Goal: Communication & Community: Answer question/provide support

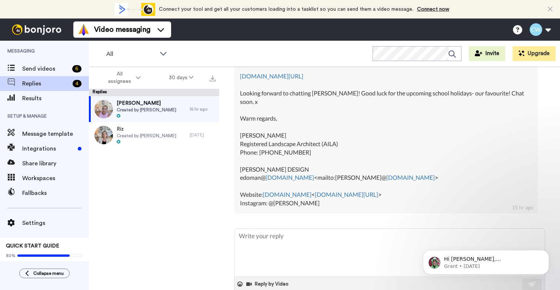
scroll to position [381, 0]
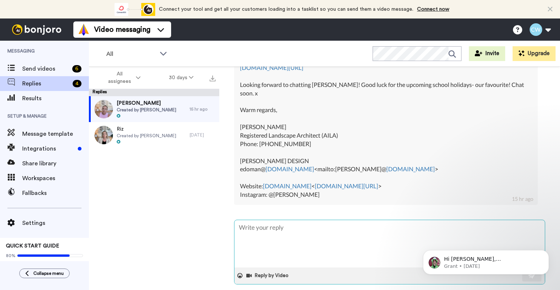
type textarea "A"
type textarea "x"
type textarea "Am"
type textarea "x"
type textarea "Ama"
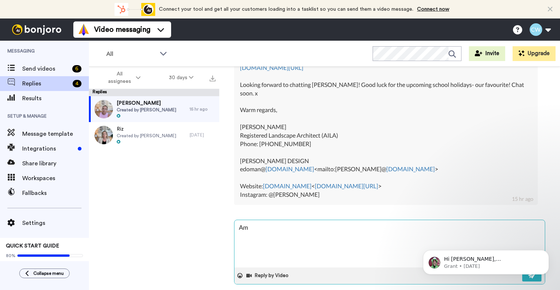
type textarea "x"
type textarea "Amaz"
type textarea "x"
type textarea "Amazi"
type textarea "x"
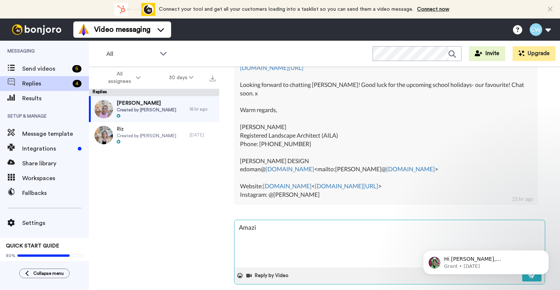
type textarea "Amazin"
type textarea "x"
type textarea "Amazing"
type textarea "x"
type textarea "Amazing,"
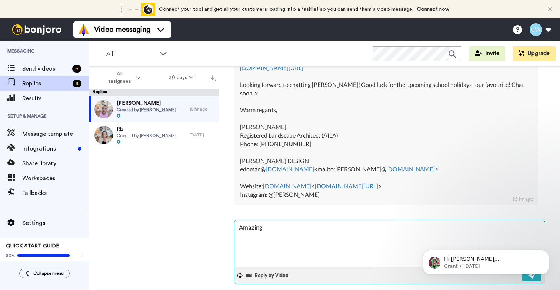
type textarea "x"
type textarea "Amazing,"
type textarea "x"
type textarea "Amazing, y"
type textarea "x"
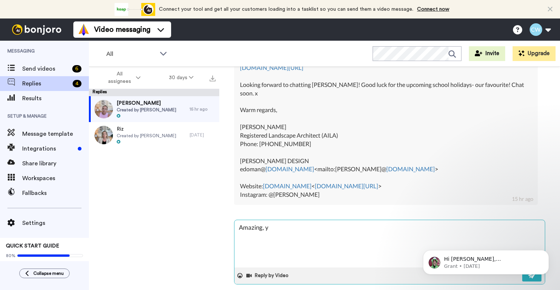
type textarea "Amazing, ye"
type textarea "x"
type textarea "Amazing, yes"
type textarea "x"
type textarea "Amazing, yes"
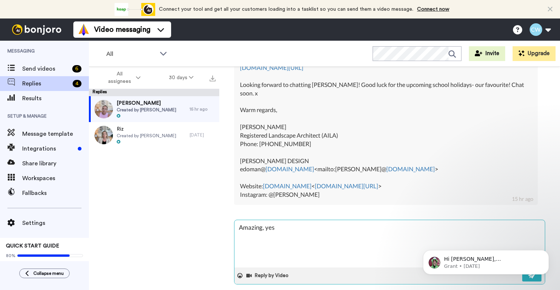
type textarea "x"
type textarea "Amazing, yes m"
type textarea "x"
type textarea "Amazing, yes ma"
type textarea "x"
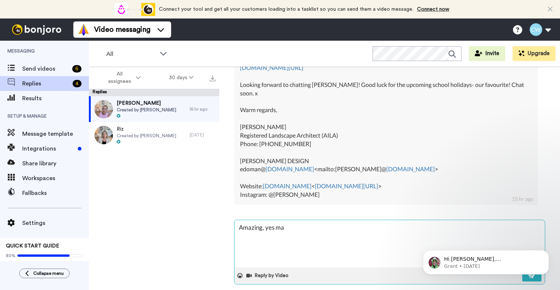
type textarea "Amazing, yes may"
type textarea "x"
type textarea "Amazing, yes mayb"
type textarea "x"
type textarea "Amazing, yes maybe"
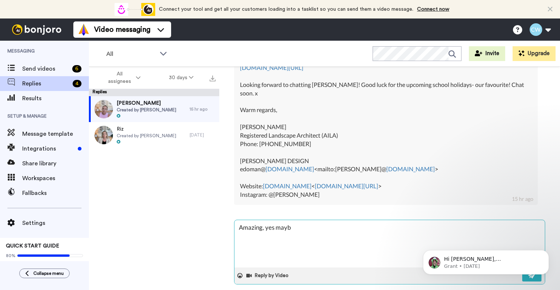
type textarea "x"
type textarea "Amazing, yes maybe"
type textarea "x"
type textarea "Amazing, yes maybe a"
type textarea "x"
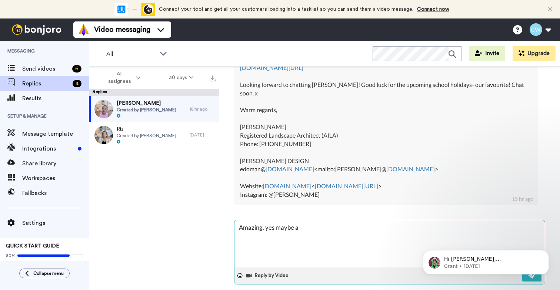
type textarea "Amazing, yes maybe af"
type textarea "x"
type textarea "Amazing, yes maybe aft"
type textarea "x"
type textarea "Amazing, yes maybe afte"
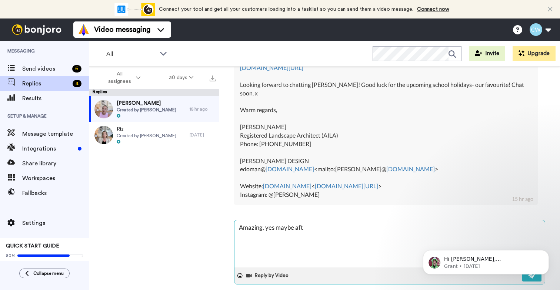
type textarea "x"
type textarea "Amazing, yes maybe after"
type textarea "x"
type textarea "Amazing, yes maybe after"
type textarea "x"
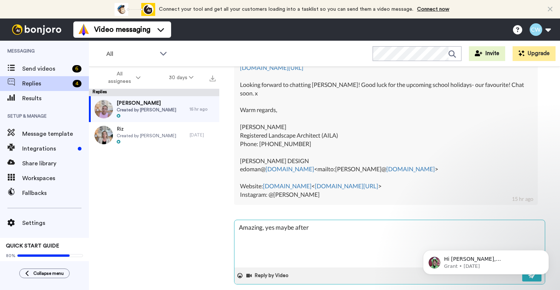
type textarea "Amazing, yes maybe after y"
type textarea "x"
type textarea "Amazing, yes maybe after yo"
type textarea "x"
type textarea "Amazing, yes maybe after you"
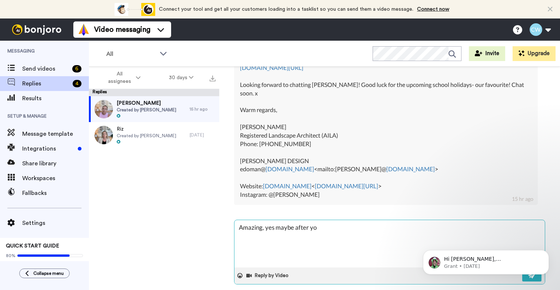
type textarea "x"
type textarea "Amazing, yes maybe after your"
type textarea "x"
type textarea "Amazing, yes maybe after your"
type textarea "x"
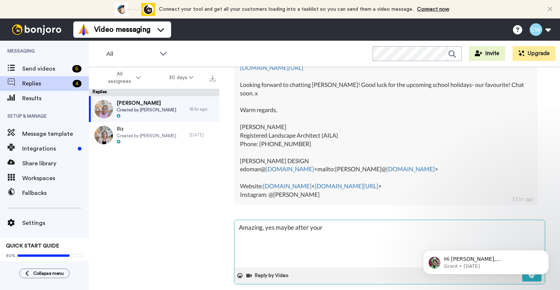
type textarea "Amazing, yes maybe after your p"
type textarea "x"
type textarea "Amazing, yes maybe after your pr"
type textarea "x"
type textarea "Amazing, yes maybe after your pro"
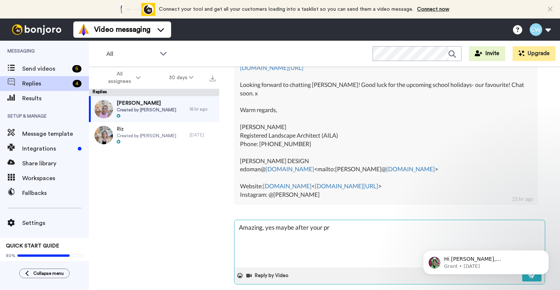
type textarea "x"
type textarea "Amazing, yes maybe after your prog"
type textarea "x"
type textarea "Amazing, yes maybe after your progr"
type textarea "x"
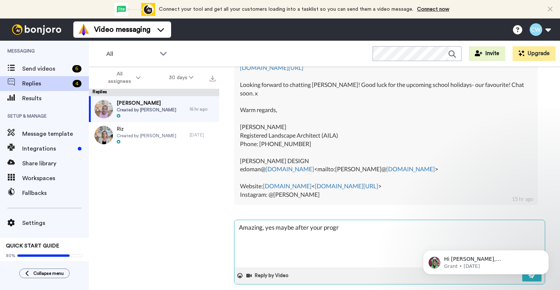
type textarea "Amazing, yes maybe after your progra"
type textarea "x"
type textarea "Amazing, yes maybe after your program"
type textarea "x"
type textarea "Amazing, yes maybe after your program"
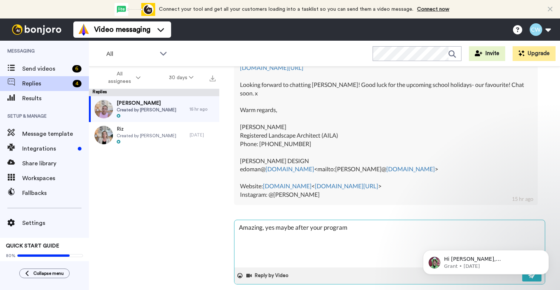
type textarea "x"
type textarea "Amazing, yes maybe after your program w"
type textarea "x"
type textarea "Amazing, yes maybe after your program we"
type textarea "x"
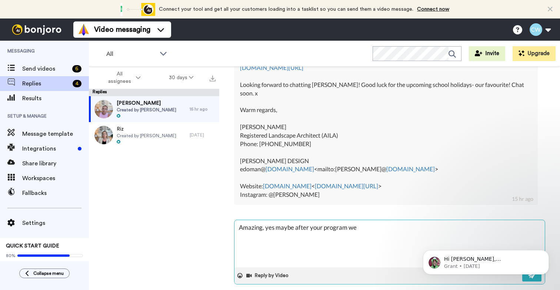
type textarea "Amazing, yes maybe after your program we'"
type textarea "x"
type textarea "Amazing, yes maybe after your program we'l"
type textarea "x"
type textarea "Amazing, yes maybe after your program we'll"
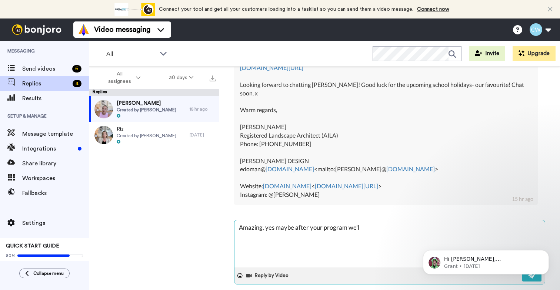
type textarea "x"
type textarea "Amazing, yes maybe after your program we'll"
type textarea "x"
type textarea "Amazing, yes maybe after your program we'll s"
type textarea "x"
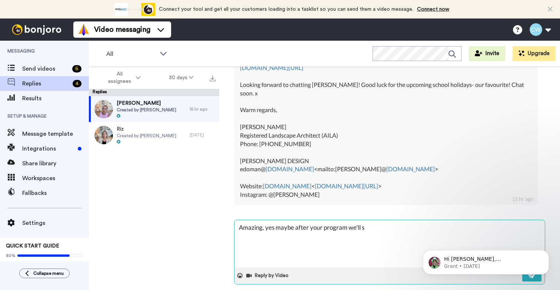
type textarea "Amazing, yes maybe after your program we'll se"
type textarea "x"
type textarea "Amazing, yes maybe after your program we'll see"
type textarea "x"
type textarea "Amazing, yes maybe after your program we'll see"
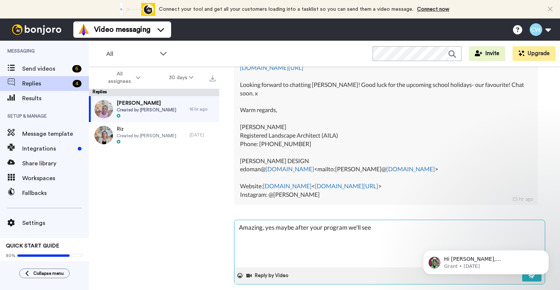
type textarea "x"
type textarea "Amazing, yes maybe after your program we'll see y"
type textarea "x"
type textarea "Amazing, yes maybe after your program we'll see yo"
type textarea "x"
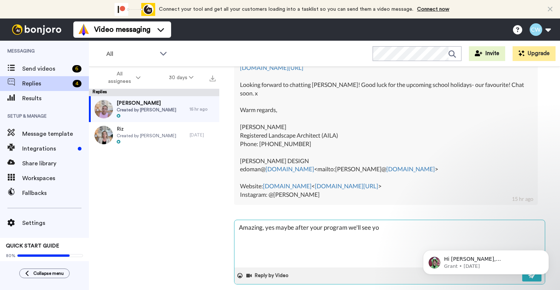
type textarea "Amazing, yes maybe after your program we'll see you"
type textarea "x"
type textarea "Amazing, yes maybe after your program we'll see you"
type textarea "x"
type textarea "Amazing, yes maybe after your program we'll see you i"
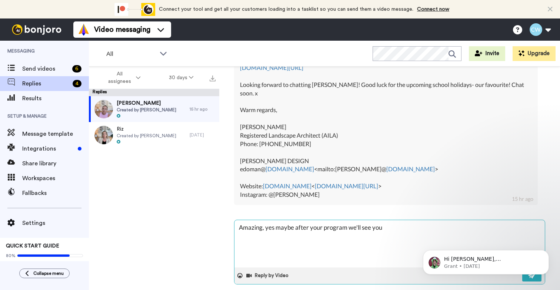
type textarea "x"
type textarea "Amazing, yes maybe after your program we'll see you in"
type textarea "x"
type textarea "Amazing, yes maybe after your program we'll see you ins"
type textarea "x"
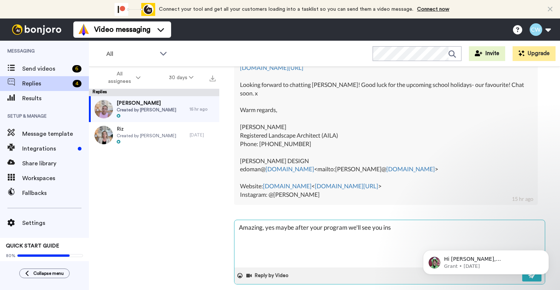
type textarea "Amazing, yes maybe after your program we'll see you insd"
type textarea "x"
type textarea "Amazing, yes maybe after your program we'll see you insdi"
type textarea "x"
type textarea "Amazing, yes maybe after your program we'll see you insdie"
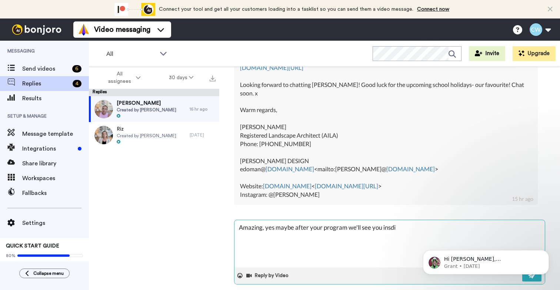
type textarea "x"
type textarea "Amazing, yes maybe after your program we'll see you insdie."
type textarea "x"
type textarea "Amazing, yes maybe after your program we'll see you insdie."
type textarea "x"
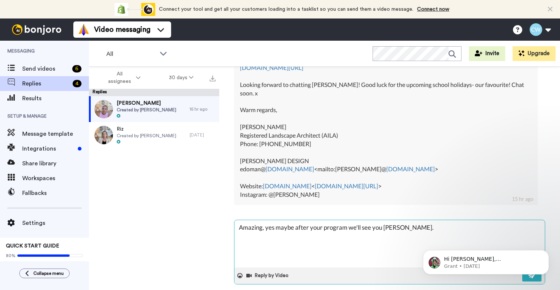
type textarea "Amazing, yes maybe after your program we'll see you insdie."
type textarea "x"
type textarea "Amazing, yes maybe after your program we'll see you insdie."
type textarea "x"
type textarea "Amazing, yes maybe after your program we'll see you insdie."
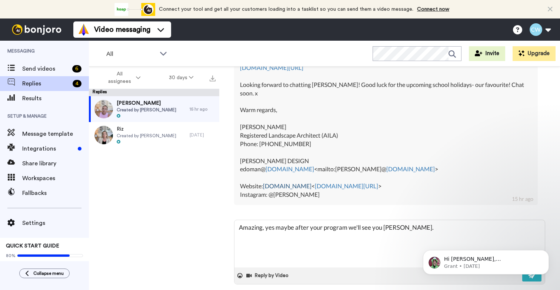
type textarea "x"
type textarea "Amazing, yes maybe after your program we'll see you insdie"
type textarea "x"
type textarea "Amazing, yes maybe after your program we'll see you insdi"
type textarea "x"
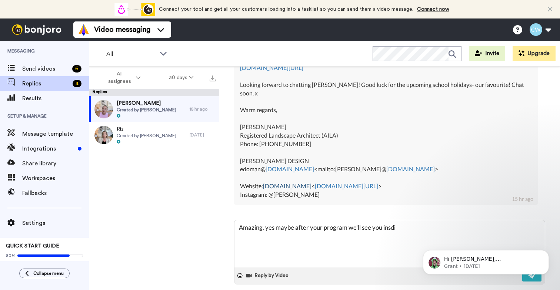
type textarea "Amazing, yes maybe after your program we'll see you insd"
type textarea "x"
type textarea "Amazing, yes maybe after your program we'll see you ins"
type textarea "x"
type textarea "Amazing, yes maybe after your program we'll see you in"
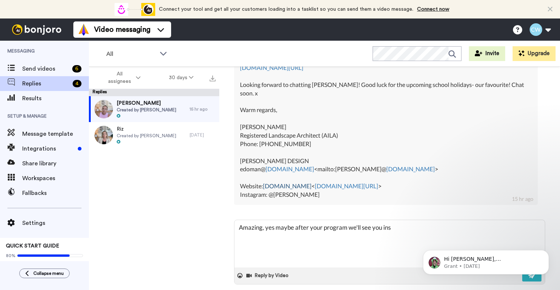
type textarea "x"
type textarea "Amazing, yes maybe after your program we'll see you ins"
type textarea "x"
type textarea "Amazing, yes maybe after your program we'll see you insi"
type textarea "x"
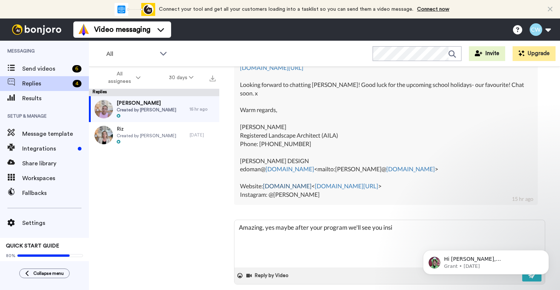
type textarea "Amazing, yes maybe after your program we'll see you insid"
type textarea "x"
type textarea "Amazing, yes maybe after your program we'll see you inside"
type textarea "x"
type textarea "Amazing, yes maybe after your program we'll see you inside."
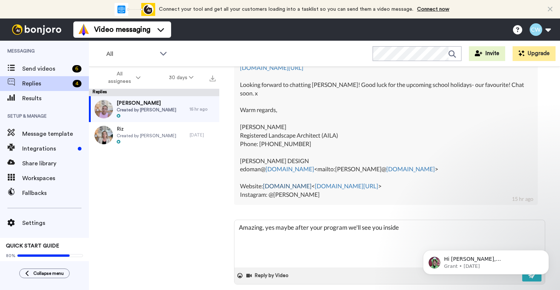
type textarea "x"
type textarea "Amazing, yes maybe after your program we'll see you inside."
type textarea "x"
type textarea "Amazing, yes maybe after your program we'll see you inside."
type textarea "x"
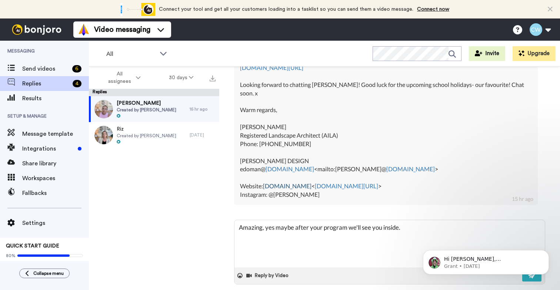
type textarea "Amazing, yes maybe after your program we'll see you inside. C"
type textarea "x"
type textarea "Amazing, yes maybe after your program we'll see you inside. Co"
type textarea "x"
type textarea "Amazing, yes maybe after your program we'll see you inside. Coo"
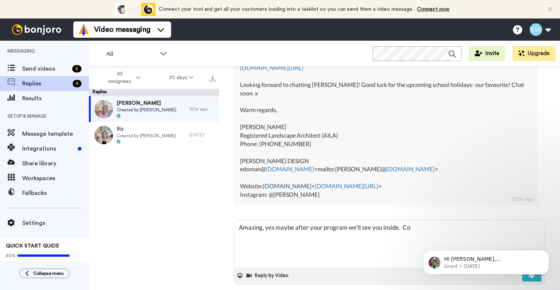
type textarea "x"
type textarea "Amazing, yes maybe after your program we'll see you inside. Cool"
type textarea "x"
type textarea "Amazing, yes maybe after your program we'll see you inside. Cool"
type textarea "x"
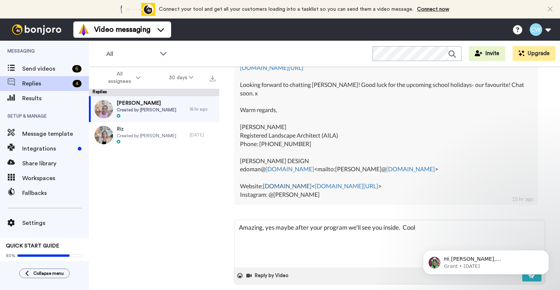
type textarea "Amazing, yes maybe after your program we'll see you inside. Cool m"
type textarea "x"
type textarea "Amazing, yes maybe after your program we'll see you inside. Cool my"
type textarea "x"
type textarea "Amazing, yes maybe after your program we'll see you inside. Cool my"
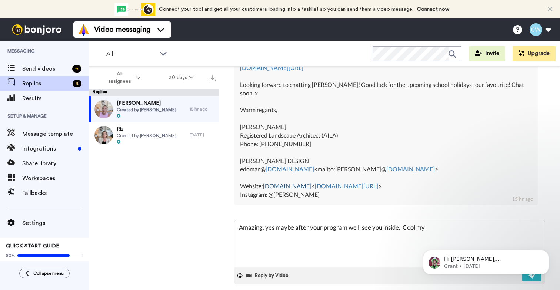
type textarea "x"
type textarea "Amazing, yes maybe after your program we'll see you inside. Cool my n"
type textarea "x"
type textarea "Amazing, yes maybe after your program we'll see you inside. Cool my ne"
type textarea "x"
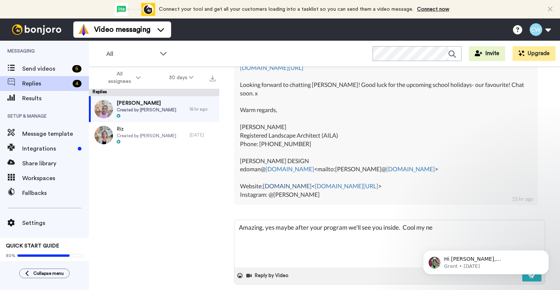
type textarea "Amazing, yes maybe after your program we'll see you inside. Cool my nex"
type textarea "x"
type textarea "Amazing, yes maybe after your program we'll see you inside. Cool my next"
type textarea "x"
type textarea "Amazing, yes maybe after your program we'll see you inside. Cool my next"
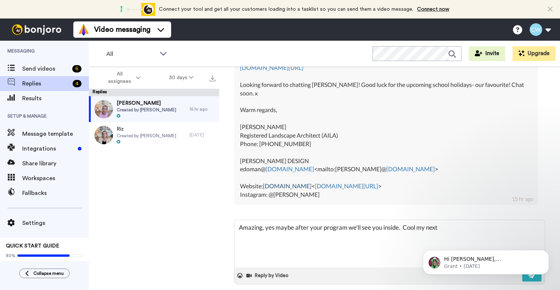
type textarea "x"
type textarea "Amazing, yes maybe after your program we'll see you inside. Cool my next w"
type textarea "x"
type textarea "Amazing, yes maybe after your program we'll see you inside. Cool my next we"
type textarea "x"
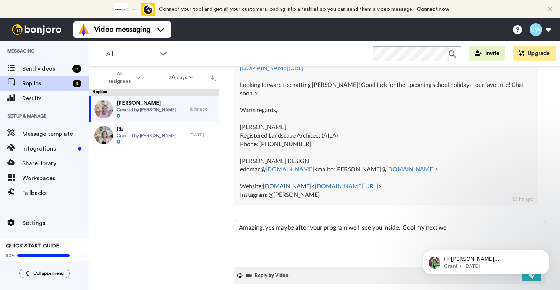
type textarea "Amazing, yes maybe after your program we'll see you inside. Cool my next w"
type textarea "x"
type textarea "Amazing, yes maybe after your program we'll see you inside. Cool my next"
type textarea "x"
type textarea "Amazing, yes maybe after your program we'll see you inside. Cool my next t"
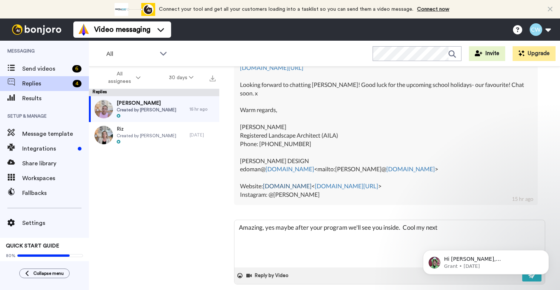
type textarea "x"
type textarea "Amazing, yes maybe after your program we'll see you inside. Cool my next tw"
type textarea "x"
type textarea "Amazing, yes maybe after your program we'll see you inside. Cool my next twe"
type textarea "x"
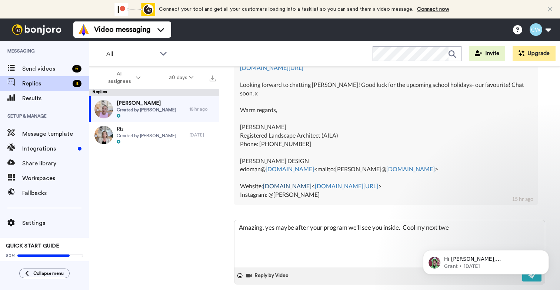
type textarea "Amazing, yes maybe after your program we'll see you inside. Cool my next tw"
type textarea "x"
type textarea "Amazing, yes maybe after your program we'll see you inside. Cool my next two"
type textarea "x"
type textarea "Amazing, yes maybe after your program we'll see you inside. Cool my next two"
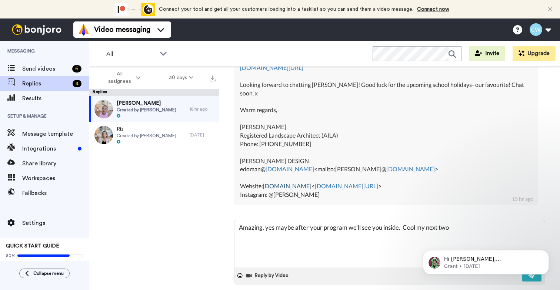
type textarea "x"
type textarea "Amazing, yes maybe after your program we'll see you inside. Cool my next two w"
type textarea "x"
type textarea "Amazing, yes maybe after your program we'll see you inside. Cool my next two we"
type textarea "x"
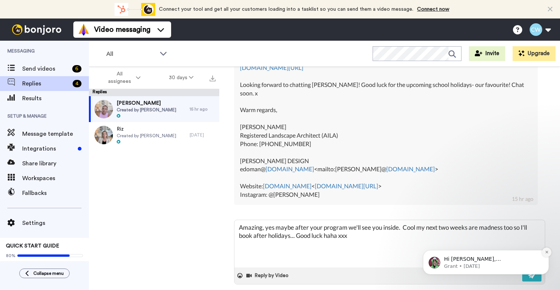
click at [543, 253] on button "Dismiss notification" at bounding box center [546, 253] width 10 height 10
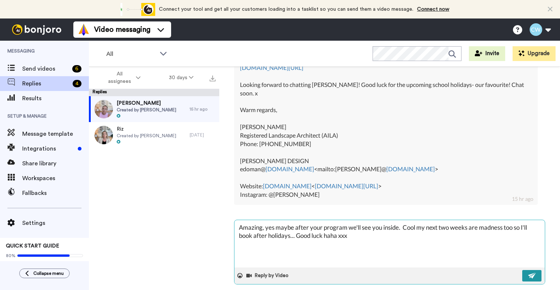
click at [528, 273] on img at bounding box center [532, 276] width 8 height 6
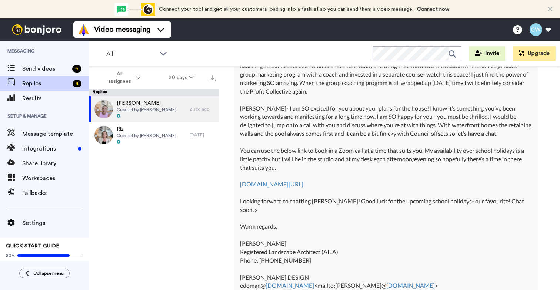
scroll to position [216, 0]
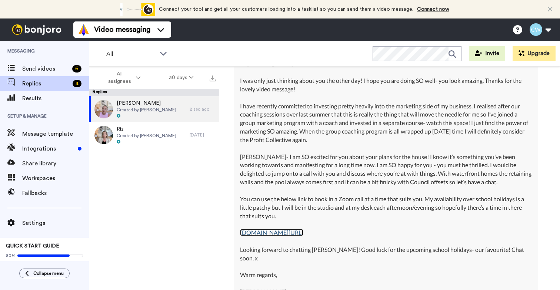
click at [292, 234] on link "emmadomandesign.as.me/" at bounding box center [271, 232] width 63 height 7
click at [30, 31] on img at bounding box center [37, 29] width 56 height 10
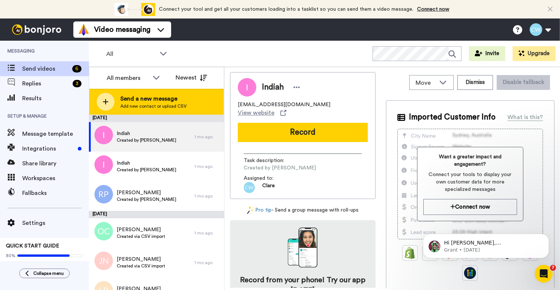
click at [145, 101] on span "Send a new message" at bounding box center [153, 98] width 66 height 9
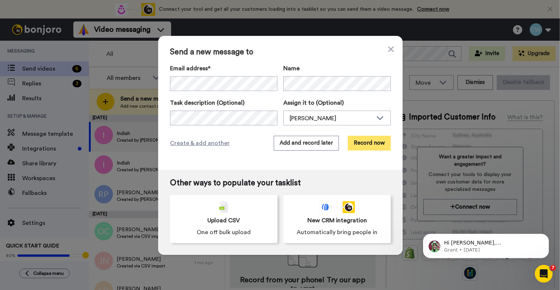
click at [363, 141] on button "Record now" at bounding box center [369, 143] width 43 height 15
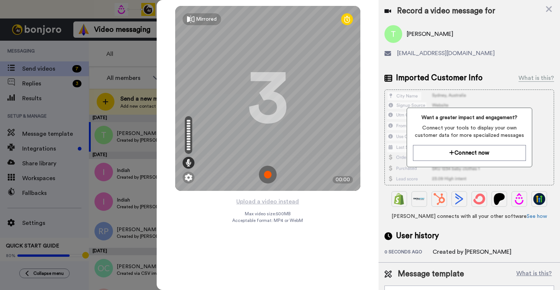
click at [270, 174] on img at bounding box center [268, 175] width 18 height 18
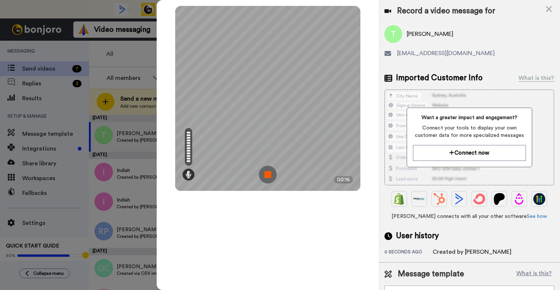
click at [270, 174] on img at bounding box center [268, 175] width 18 height 18
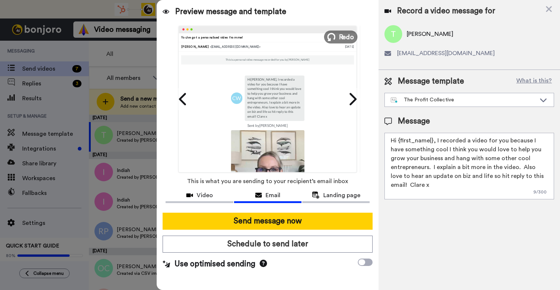
click at [339, 35] on span "Redo" at bounding box center [346, 37] width 16 height 10
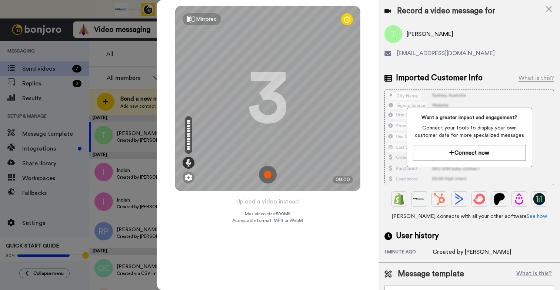
click at [269, 173] on img at bounding box center [268, 175] width 18 height 18
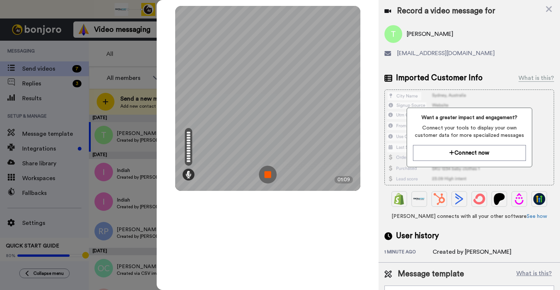
click at [270, 174] on img at bounding box center [268, 175] width 18 height 18
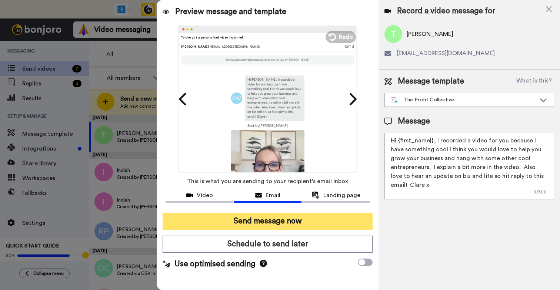
click at [286, 222] on button "Send message now" at bounding box center [267, 221] width 210 height 17
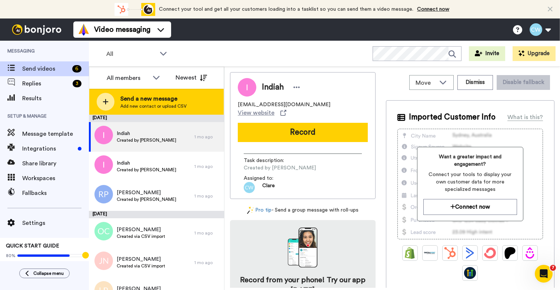
click at [184, 95] on span "Send a new message" at bounding box center [153, 98] width 66 height 9
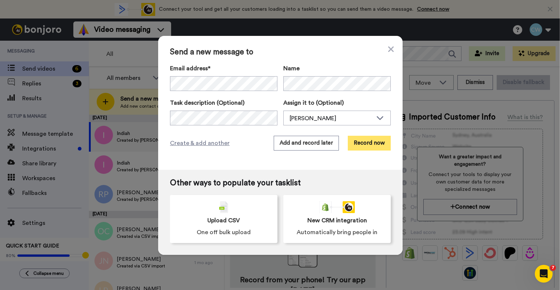
click at [366, 139] on button "Record now" at bounding box center [369, 143] width 43 height 15
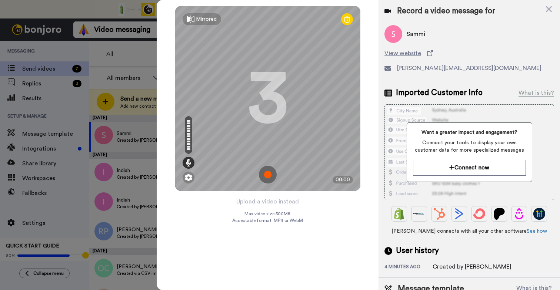
click at [268, 177] on img at bounding box center [268, 175] width 18 height 18
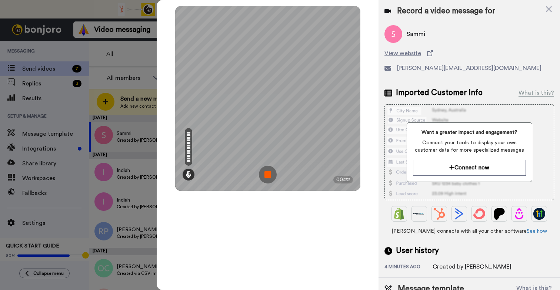
click at [268, 177] on img at bounding box center [268, 175] width 18 height 18
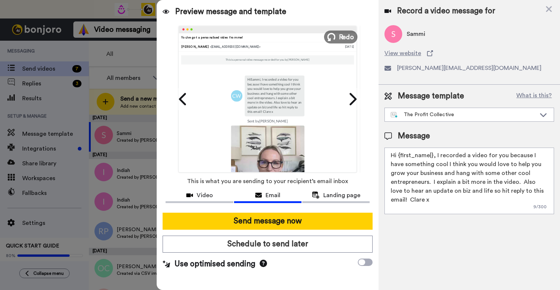
click at [345, 33] on span "Redo" at bounding box center [346, 37] width 16 height 10
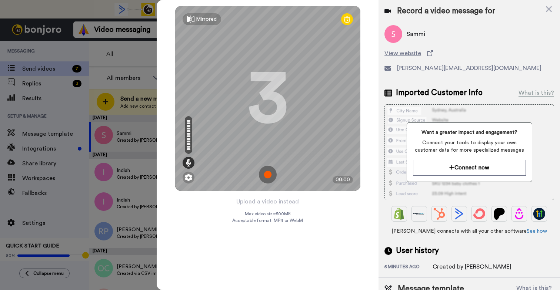
click at [264, 173] on img at bounding box center [268, 175] width 18 height 18
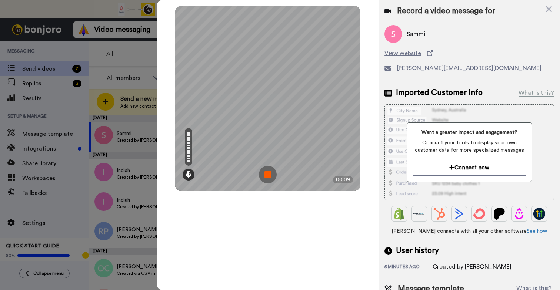
click at [264, 173] on img at bounding box center [268, 175] width 18 height 18
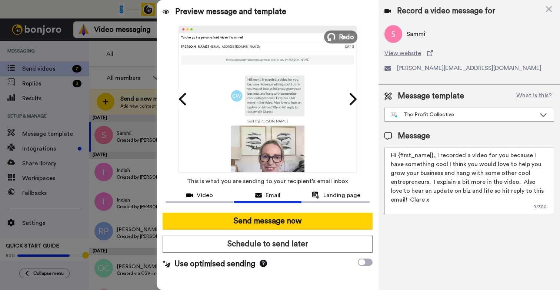
click at [336, 37] on button "Redo" at bounding box center [340, 36] width 33 height 13
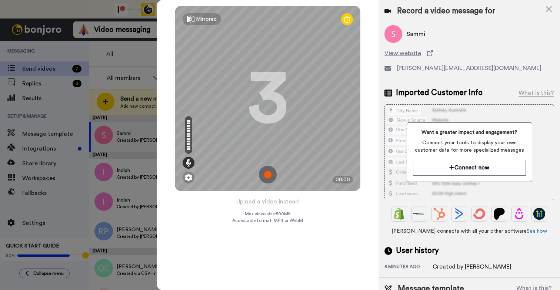
click at [261, 172] on img at bounding box center [268, 175] width 18 height 18
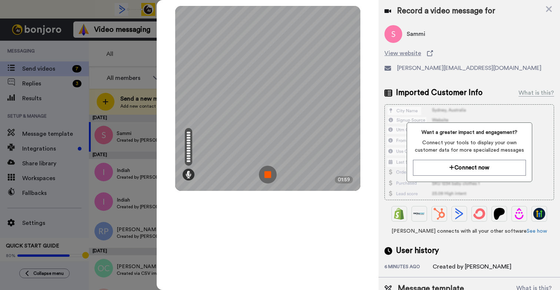
click at [268, 173] on img at bounding box center [268, 175] width 18 height 18
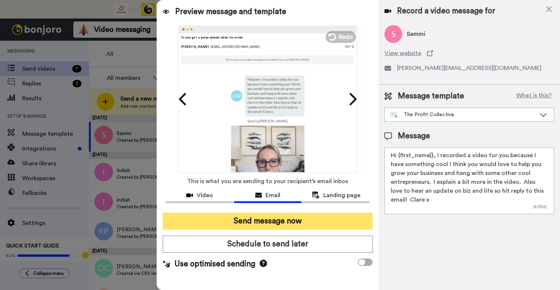
click at [289, 221] on button "Send message now" at bounding box center [267, 221] width 210 height 17
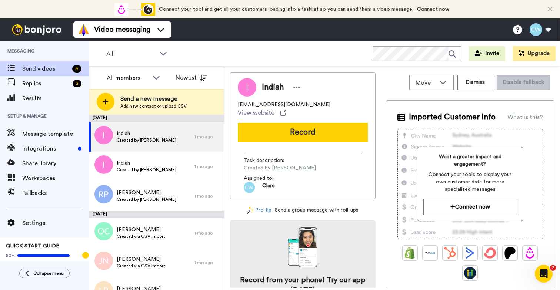
click at [296, 220] on div "Record from your phone! Try our app [DATE]" at bounding box center [302, 272] width 145 height 104
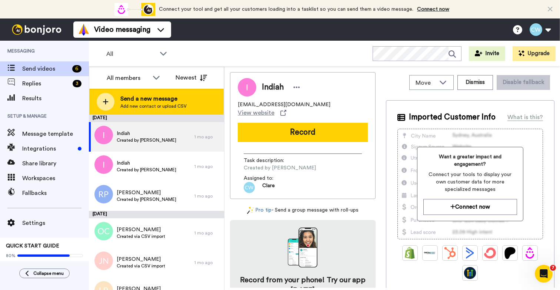
click at [141, 107] on span "Add new contact or upload CSV" at bounding box center [153, 106] width 66 height 6
click at [141, 105] on span "Add new contact or upload CSV" at bounding box center [153, 106] width 66 height 6
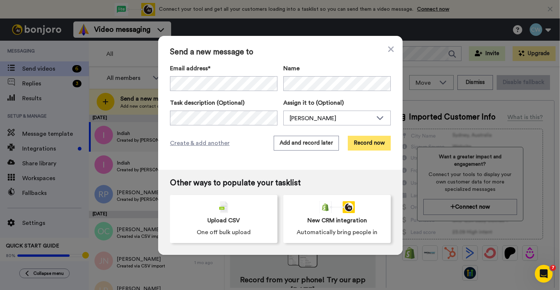
click at [363, 142] on button "Record now" at bounding box center [369, 143] width 43 height 15
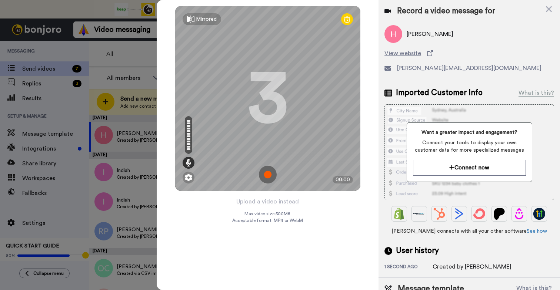
click at [269, 174] on img at bounding box center [268, 175] width 18 height 18
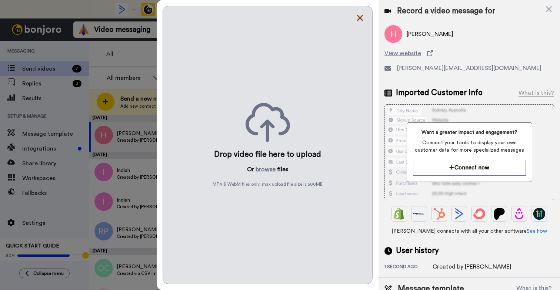
click at [359, 20] on icon at bounding box center [359, 17] width 7 height 9
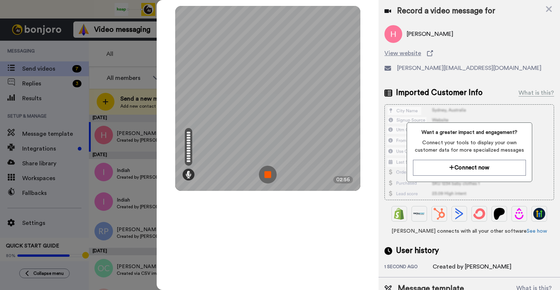
click at [266, 177] on img at bounding box center [268, 175] width 18 height 18
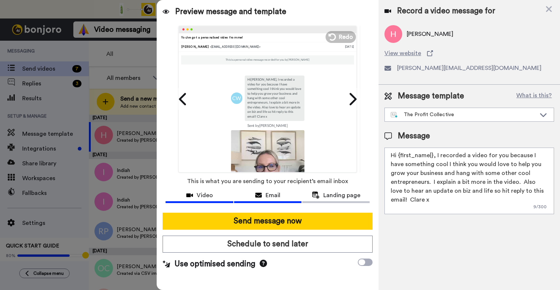
click at [193, 198] on div "Video" at bounding box center [198, 195] width 67 height 9
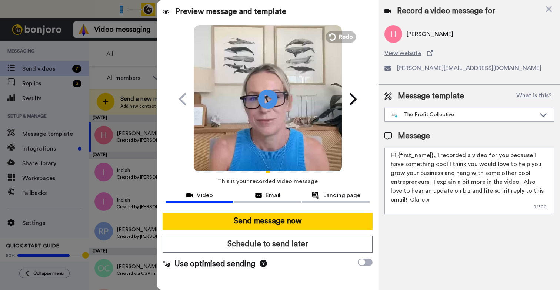
click at [267, 93] on icon at bounding box center [268, 99] width 20 height 20
click at [449, 192] on textarea "Hi {first_name|}, I recorded a video for you because I have something cool I th…" at bounding box center [469, 181] width 170 height 67
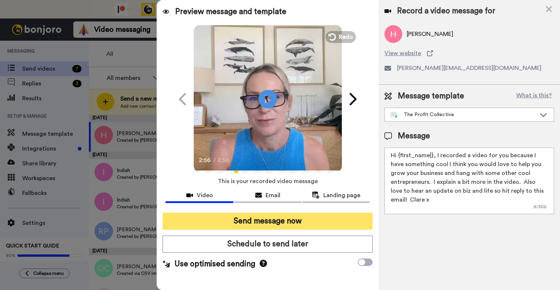
click at [272, 221] on button "Send message now" at bounding box center [267, 221] width 210 height 17
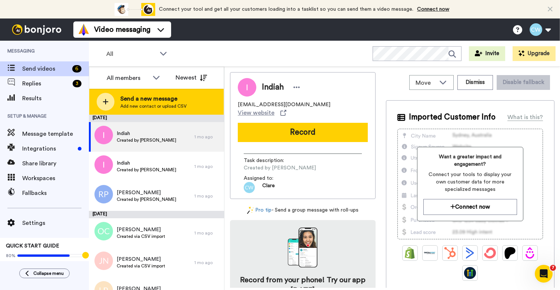
click at [132, 93] on div "Send a new message Add new contact or upload CSV" at bounding box center [156, 102] width 134 height 26
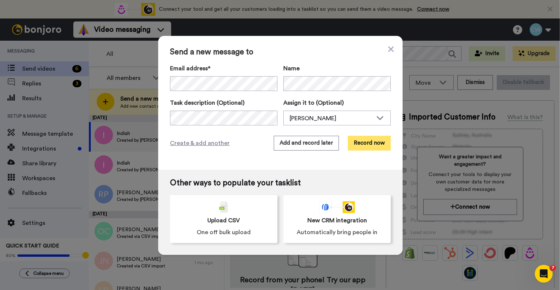
click at [368, 144] on button "Record now" at bounding box center [369, 143] width 43 height 15
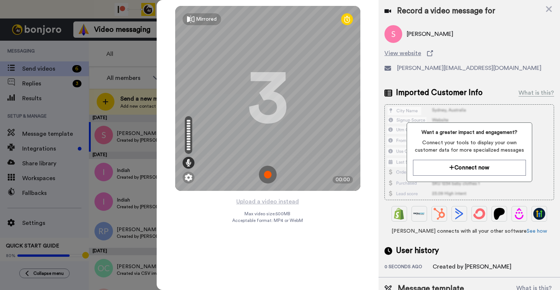
click at [270, 176] on img at bounding box center [268, 175] width 18 height 18
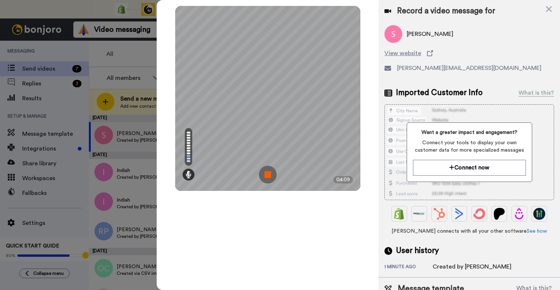
click at [268, 174] on img at bounding box center [268, 175] width 18 height 18
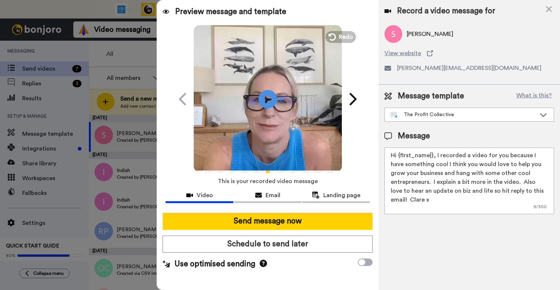
click at [469, 197] on textarea "Hi {first_name|}, I recorded a video for you because I have something cool I th…" at bounding box center [469, 181] width 170 height 67
click at [436, 155] on textarea "Hi {first_name|}, I recorded a video for you because I have something cool I th…" at bounding box center [469, 181] width 170 height 67
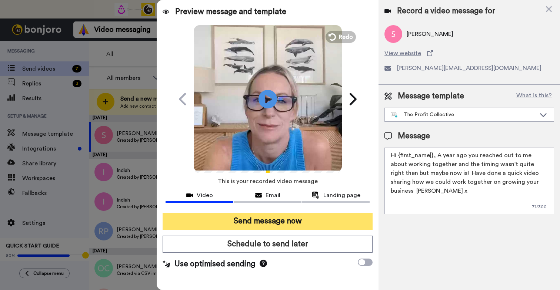
type textarea "Hi {first_name|}, A year ago you reached out to me about working together and t…"
click at [294, 216] on button "Send message now" at bounding box center [267, 221] width 210 height 17
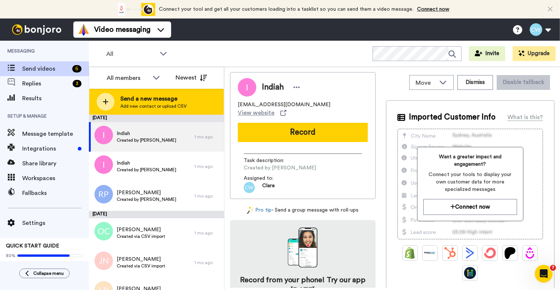
click at [134, 95] on span "Send a new message" at bounding box center [153, 98] width 66 height 9
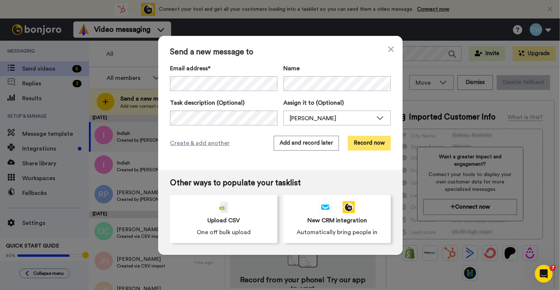
click at [359, 142] on button "Record now" at bounding box center [369, 143] width 43 height 15
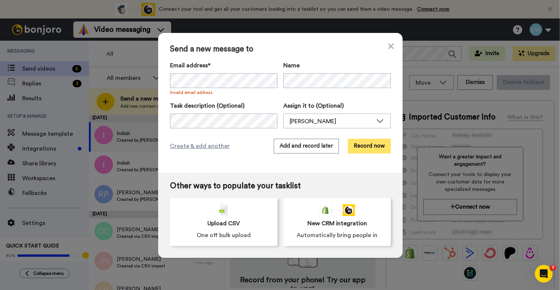
click at [367, 145] on button "Record now" at bounding box center [369, 146] width 43 height 15
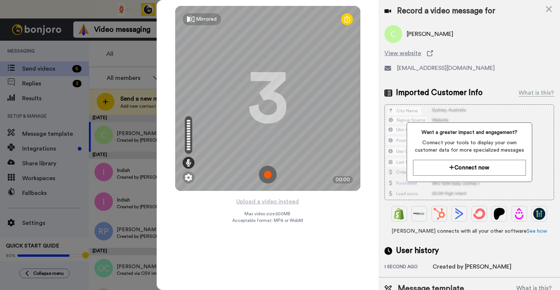
click at [268, 176] on img at bounding box center [268, 175] width 18 height 18
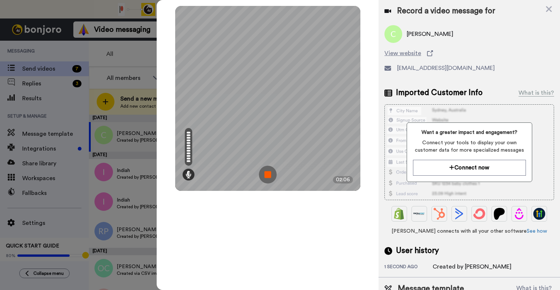
click at [265, 175] on img at bounding box center [268, 175] width 18 height 18
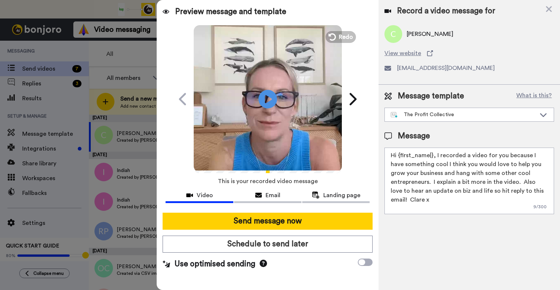
click at [435, 170] on textarea "Hi {first_name|}, I recorded a video for you because I have something cool I th…" at bounding box center [469, 181] width 170 height 67
drag, startPoint x: 544, startPoint y: 190, endPoint x: 520, endPoint y: 184, distance: 25.2
click at [520, 184] on textarea "Hi {first_name|}, I recorded a video for you because I have something cool I th…" at bounding box center [469, 181] width 170 height 67
drag, startPoint x: 536, startPoint y: 182, endPoint x: 548, endPoint y: 203, distance: 24.2
click at [536, 182] on textarea "Hi {first_name|}, I recorded a video for you because I have something cool I th…" at bounding box center [469, 181] width 170 height 67
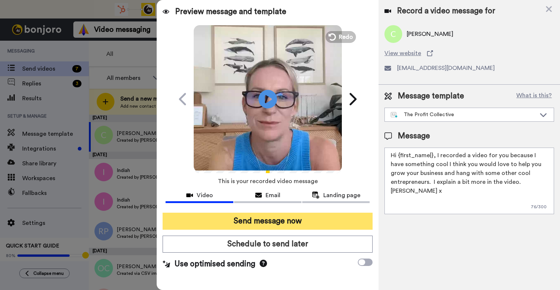
type textarea "Hi {first_name|}, I recorded a video for you because I have something cool I th…"
click at [309, 221] on button "Send message now" at bounding box center [267, 221] width 210 height 17
